Goal: Information Seeking & Learning: Learn about a topic

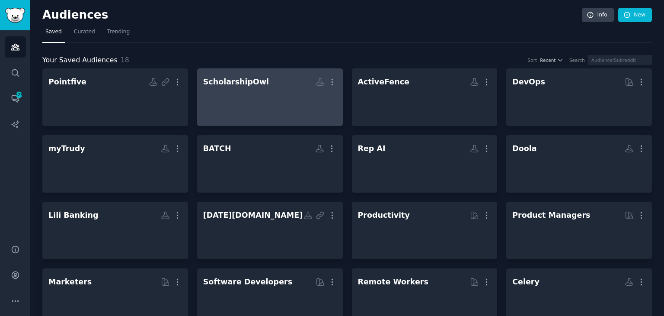
click at [245, 93] on div at bounding box center [270, 105] width 134 height 30
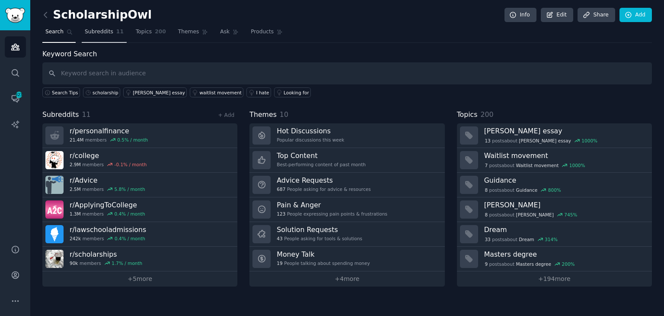
click at [92, 34] on span "Subreddits" at bounding box center [99, 32] width 29 height 8
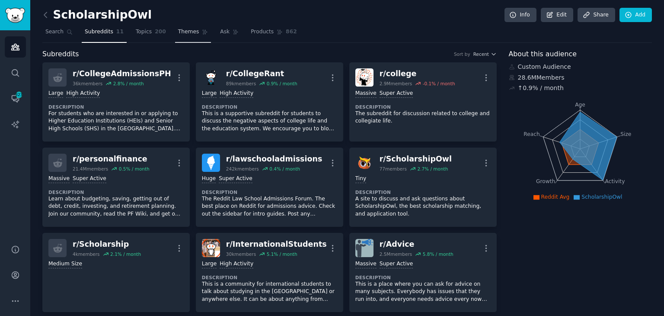
click at [178, 34] on span "Themes" at bounding box center [188, 32] width 21 height 8
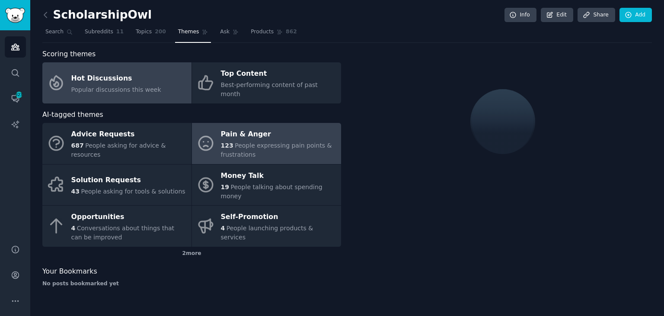
click at [285, 142] on span "People expressing pain points & frustrations" at bounding box center [276, 150] width 111 height 16
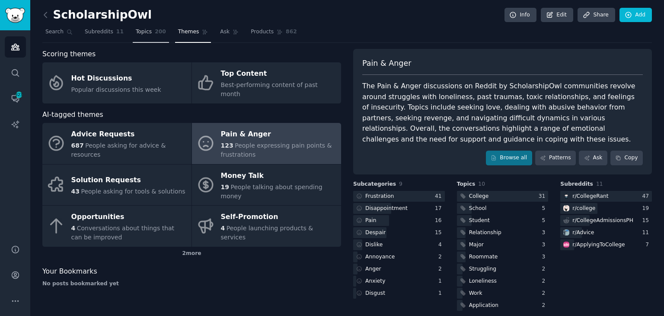
click at [142, 36] on link "Topics 200" at bounding box center [151, 34] width 36 height 18
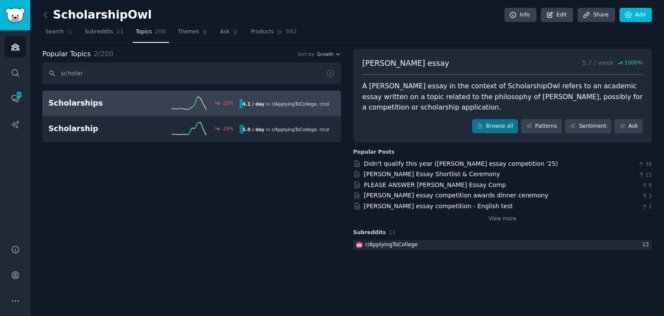
type input "scholar"
click at [112, 108] on div "Scholarships -23 % 4.1 / day in r/ ApplyingToCollege , r/ college , and 4 other…" at bounding box center [191, 102] width 287 height 13
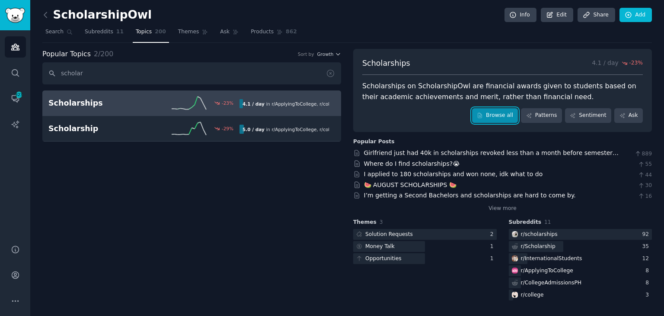
click at [515, 115] on link "Browse all" at bounding box center [495, 115] width 46 height 15
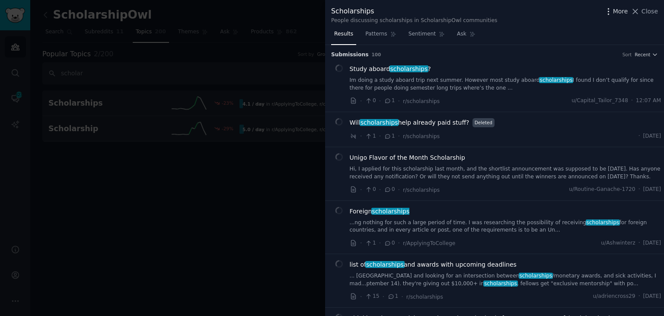
click at [616, 13] on span "More" at bounding box center [620, 11] width 15 height 9
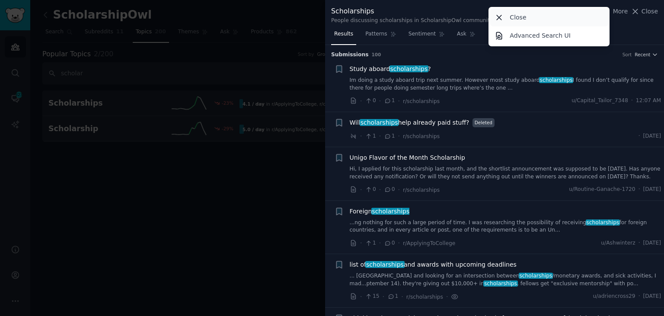
click at [497, 15] on icon at bounding box center [499, 17] width 9 height 9
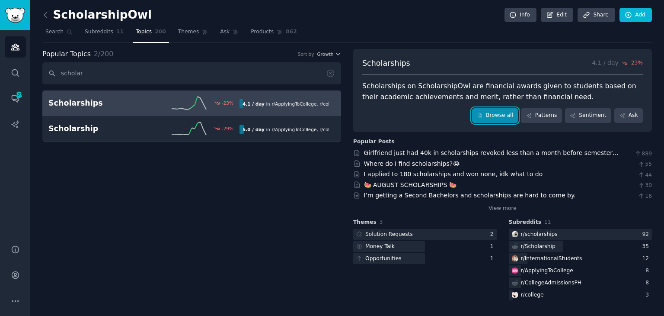
click at [513, 115] on link "Browse all" at bounding box center [495, 115] width 46 height 15
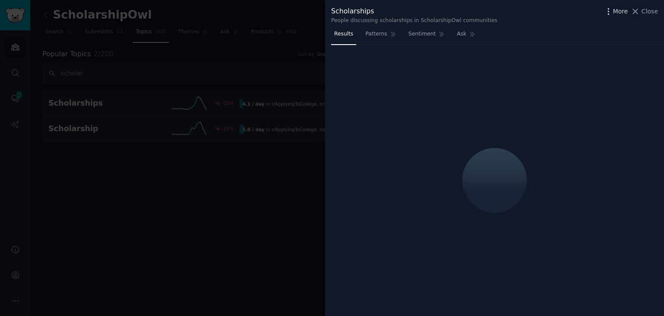
click at [616, 14] on span "More" at bounding box center [620, 11] width 15 height 9
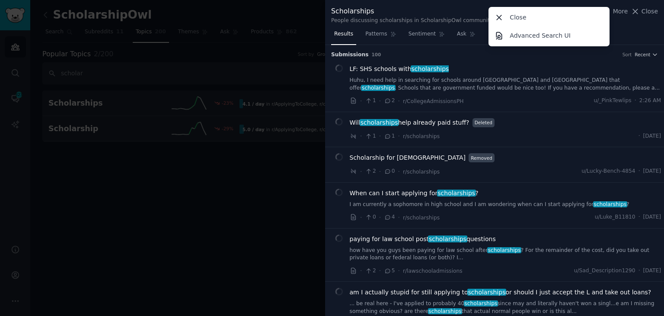
click at [470, 8] on div "Scholarships" at bounding box center [414, 11] width 166 height 11
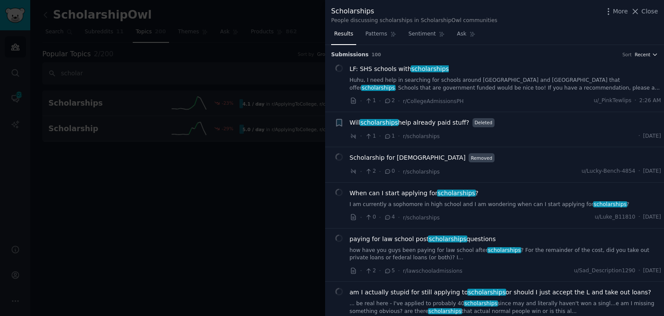
click at [645, 54] on span "Recent" at bounding box center [643, 54] width 16 height 6
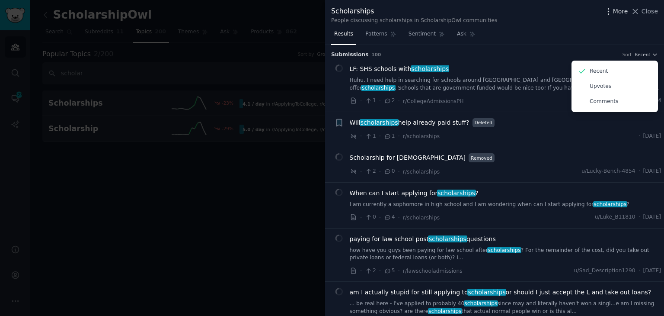
click at [613, 13] on icon "button" at bounding box center [608, 11] width 9 height 9
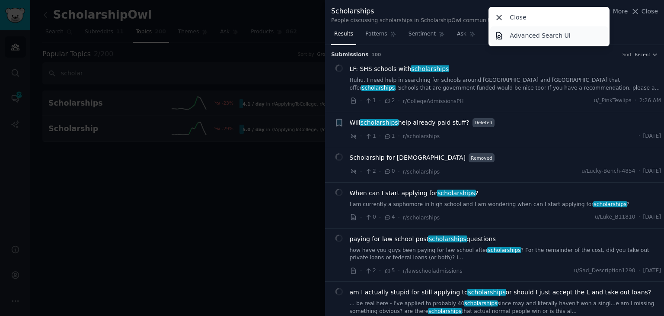
click at [507, 34] on link "Advanced Search UI" at bounding box center [549, 35] width 118 height 18
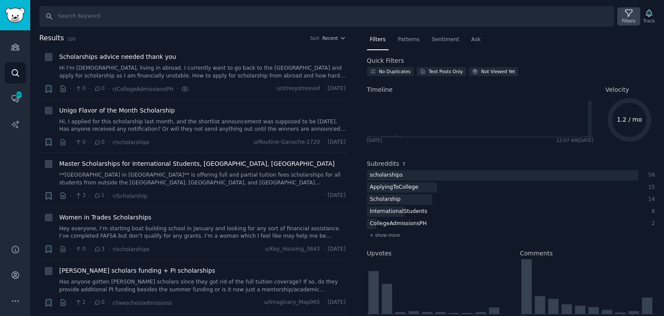
click at [633, 19] on div "Filters" at bounding box center [628, 21] width 13 height 6
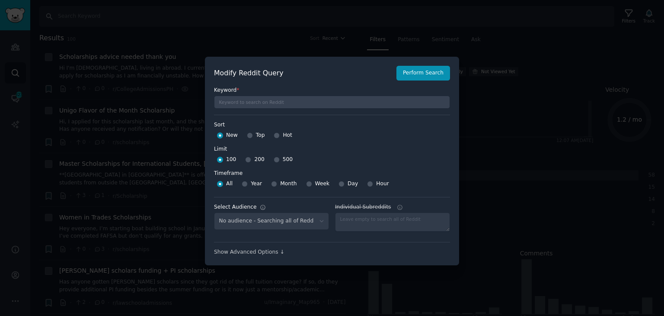
click at [483, 166] on div at bounding box center [332, 158] width 664 height 316
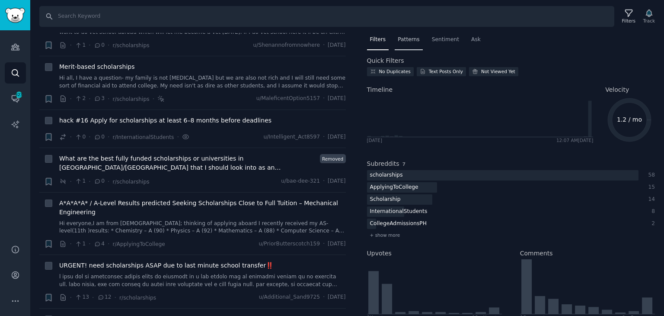
click at [412, 36] on span "Patterns" at bounding box center [409, 40] width 22 height 8
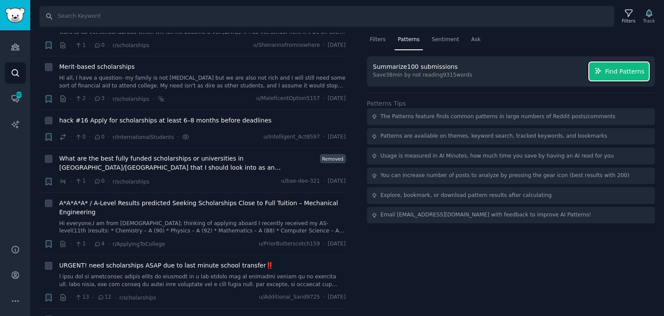
click at [628, 73] on span "Find Patterns" at bounding box center [624, 71] width 39 height 9
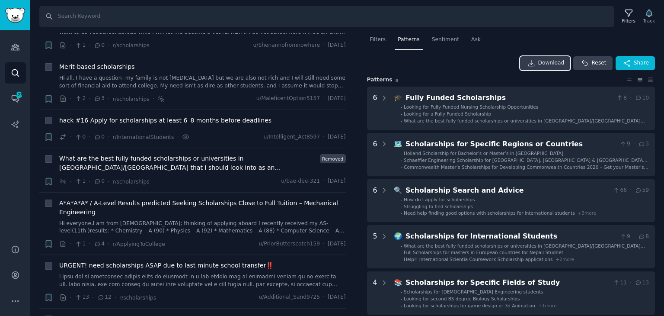
click at [554, 64] on span "Download" at bounding box center [551, 63] width 26 height 8
